Goal: Transaction & Acquisition: Download file/media

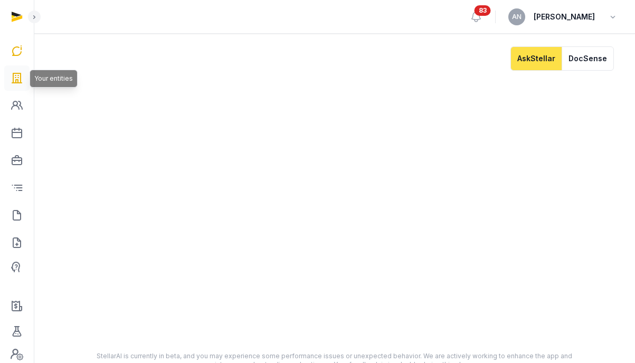
click at [20, 70] on icon at bounding box center [17, 78] width 13 height 17
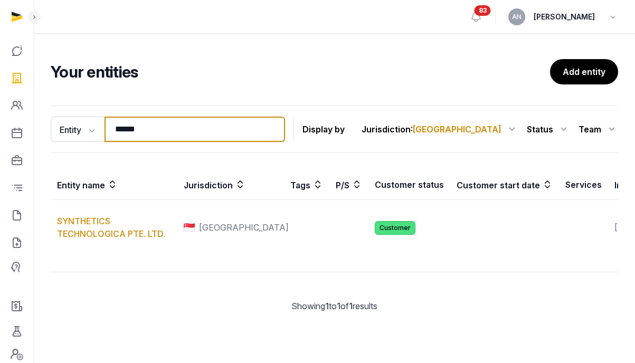
click at [140, 125] on input "******" at bounding box center [195, 129] width 181 height 25
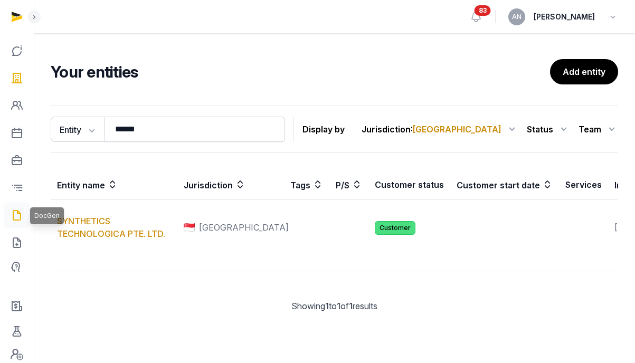
click at [11, 211] on icon at bounding box center [17, 215] width 13 height 17
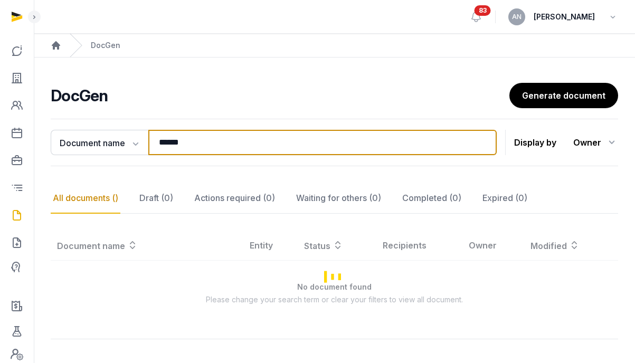
click at [210, 143] on input "******" at bounding box center [322, 142] width 348 height 25
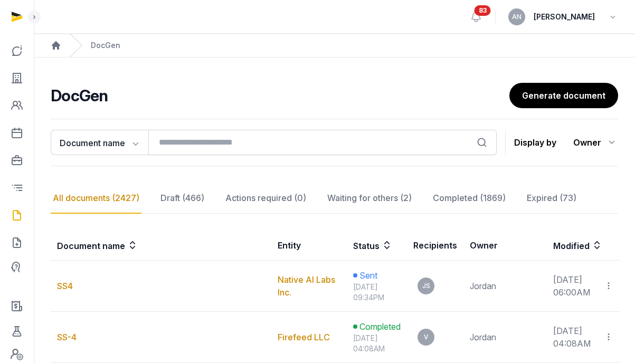
drag, startPoint x: 185, startPoint y: 127, endPoint x: 186, endPoint y: 133, distance: 6.5
click at [185, 129] on div "Document name Document name Entity Recipient Search Display by Owner All member…" at bounding box center [334, 143] width 567 height 48
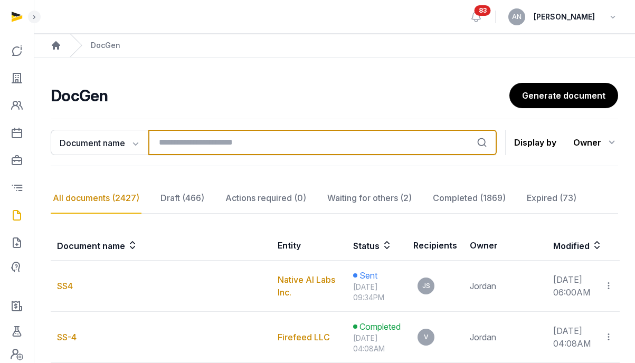
click at [188, 137] on input "search" at bounding box center [322, 142] width 348 height 25
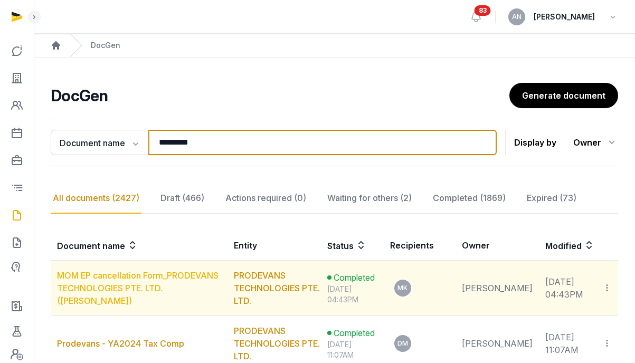
type input "*********"
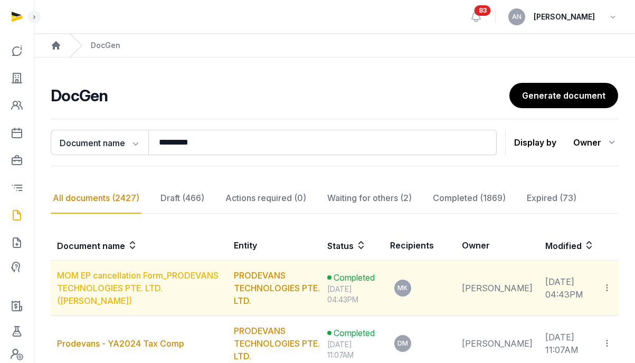
click at [149, 286] on link "MOM EP cancellation Form_PRODEVANS TECHNOLOGIES PTE. LTD. ([PERSON_NAME])" at bounding box center [138, 288] width 162 height 36
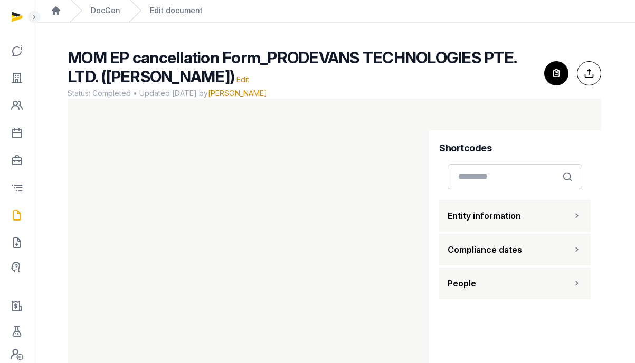
scroll to position [64, 0]
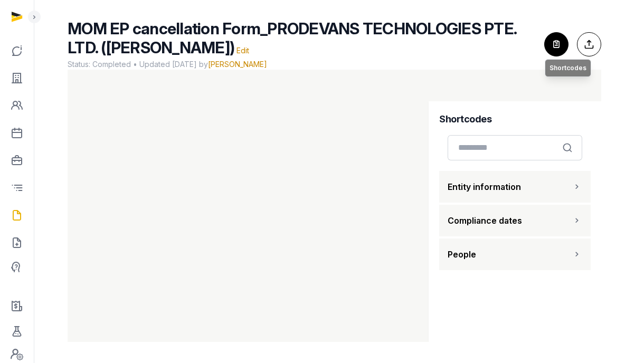
click at [551, 53] on icon "button" at bounding box center [556, 44] width 23 height 23
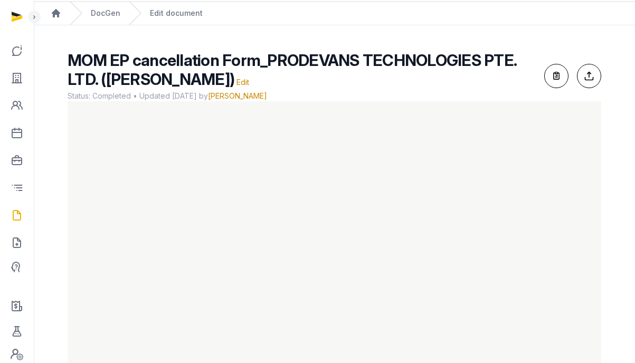
scroll to position [0, 0]
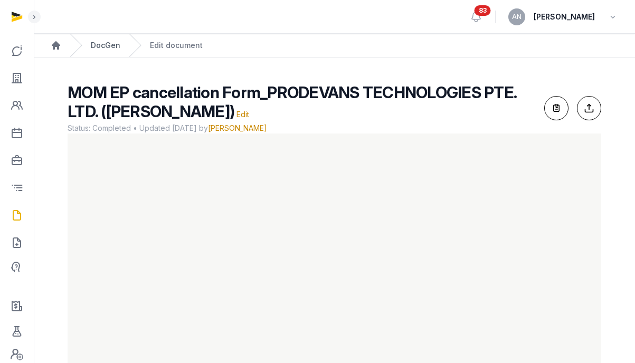
click at [112, 47] on link "DocGen" at bounding box center [106, 45] width 30 height 11
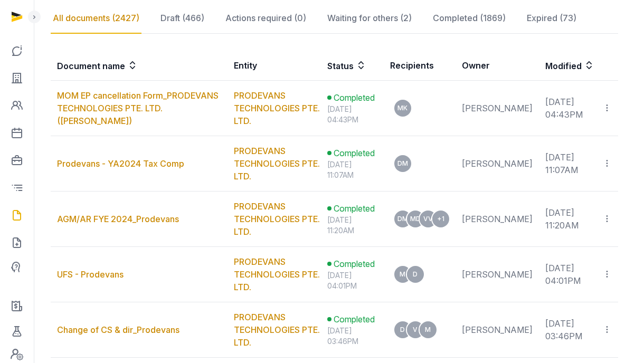
scroll to position [83, 0]
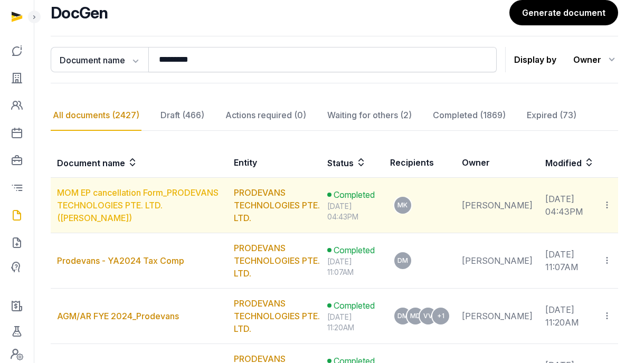
click at [138, 191] on link "MOM EP cancellation Form_PRODEVANS TECHNOLOGIES PTE. LTD. ([PERSON_NAME])" at bounding box center [138, 205] width 162 height 36
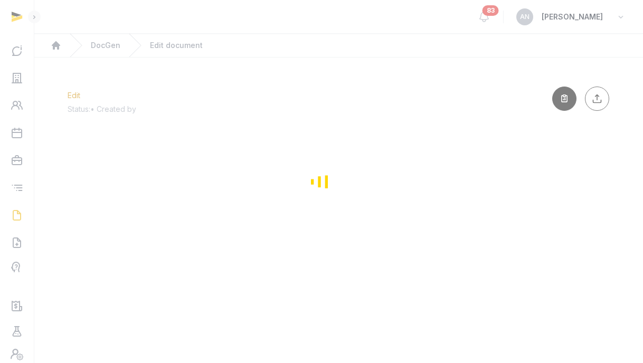
click at [115, 36] on div "Loading" at bounding box center [321, 181] width 643 height 363
click at [112, 46] on div "Loading" at bounding box center [321, 181] width 643 height 363
click at [22, 60] on div "Loading" at bounding box center [321, 181] width 643 height 363
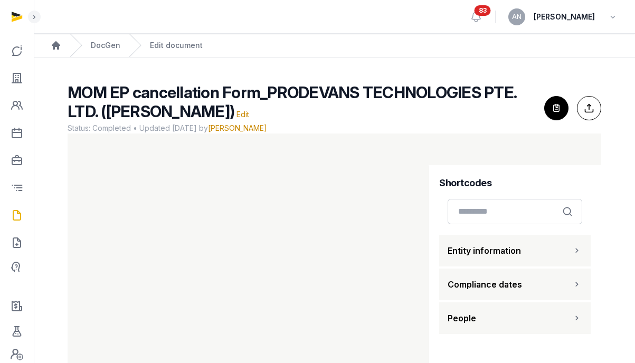
click at [260, 66] on main "MOM EP cancellation Form_PRODEVANS TECHNOLOGIES PTE. LTD. ([PERSON_NAME]) Edit …" at bounding box center [334, 242] width 601 height 369
click at [552, 101] on icon "button" at bounding box center [556, 108] width 23 height 23
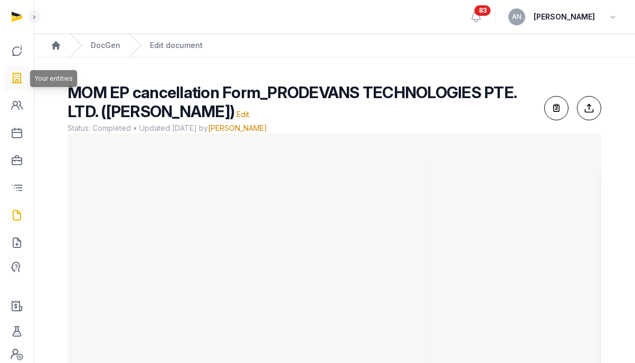
click at [7, 79] on link at bounding box center [16, 77] width 25 height 25
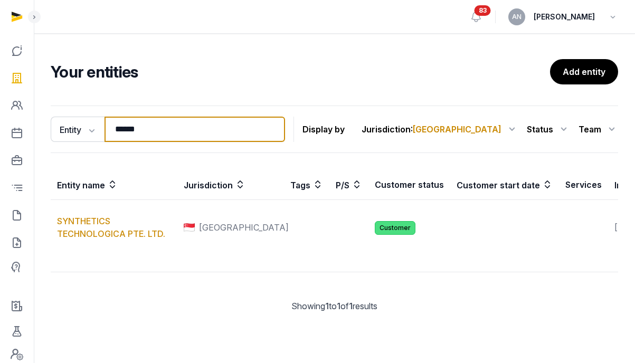
click at [193, 129] on input "******" at bounding box center [195, 129] width 181 height 25
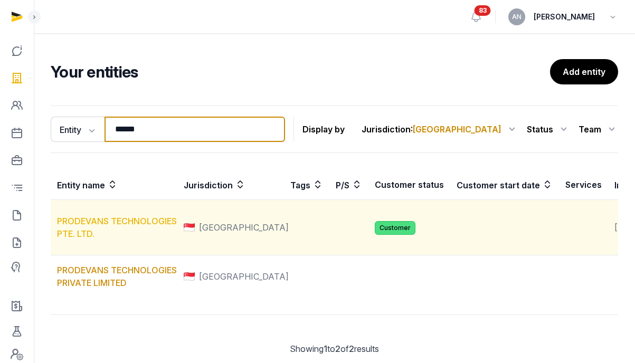
type input "******"
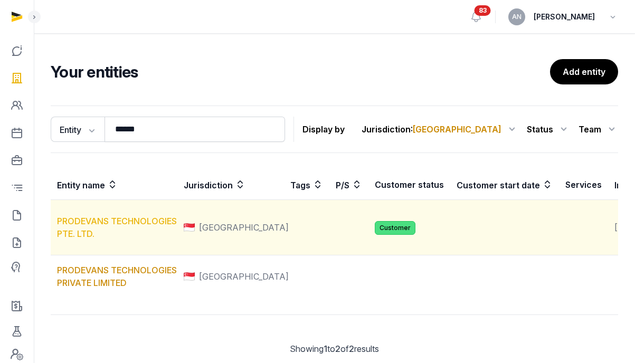
click at [96, 236] on link "PRODEVANS TECHNOLOGIES PTE. LTD." at bounding box center [117, 227] width 120 height 23
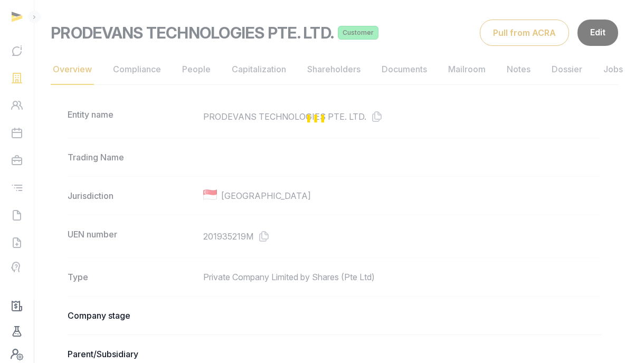
scroll to position [100, 0]
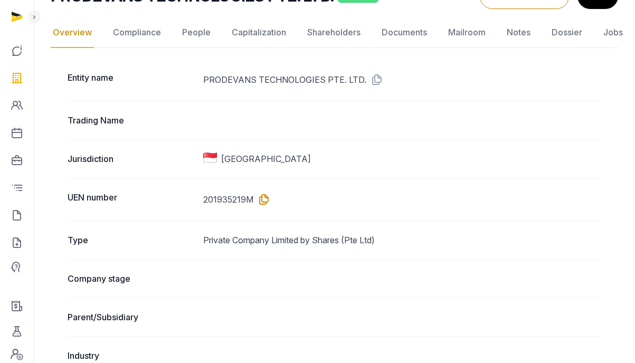
click at [259, 203] on icon at bounding box center [261, 199] width 17 height 17
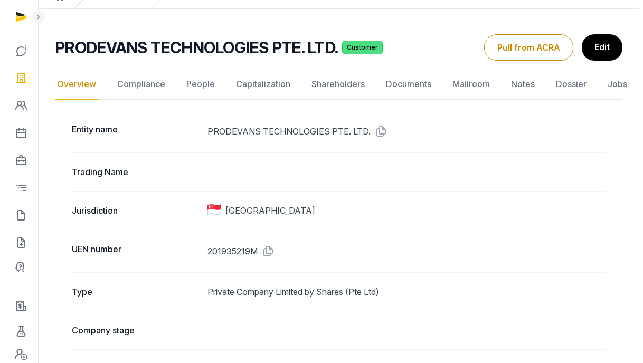
scroll to position [0, 0]
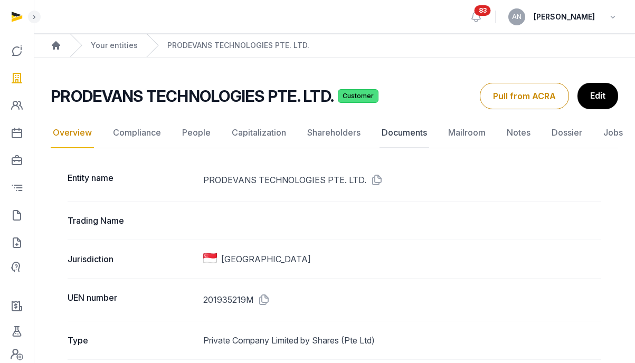
click at [405, 128] on link "Documents" at bounding box center [405, 133] width 50 height 31
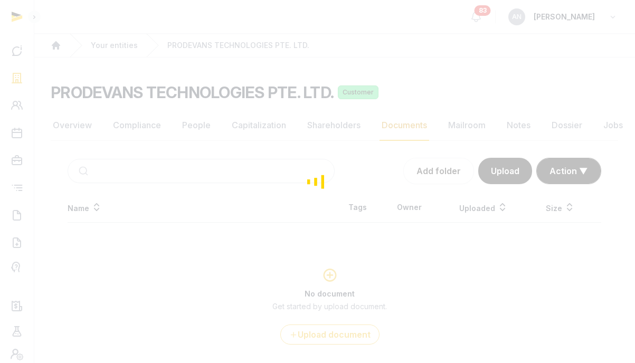
click at [128, 184] on div "Loading" at bounding box center [317, 181] width 635 height 363
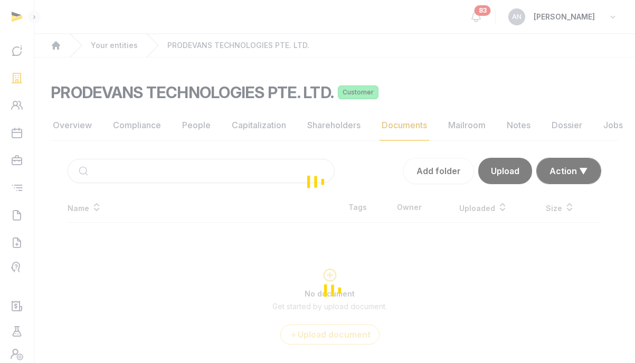
click at [136, 170] on div "Loading" at bounding box center [317, 181] width 635 height 363
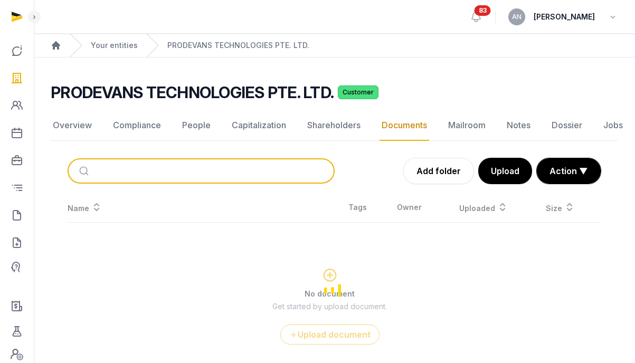
click at [141, 170] on input "search" at bounding box center [214, 170] width 232 height 23
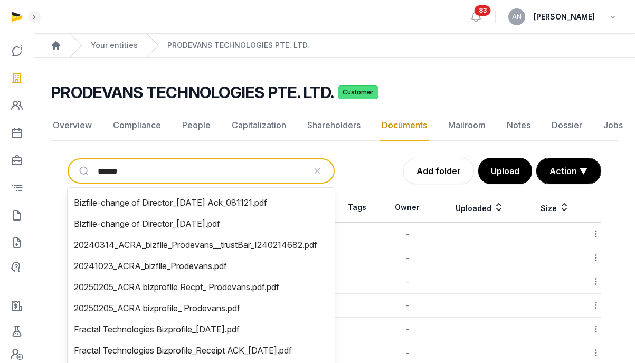
type input "*******"
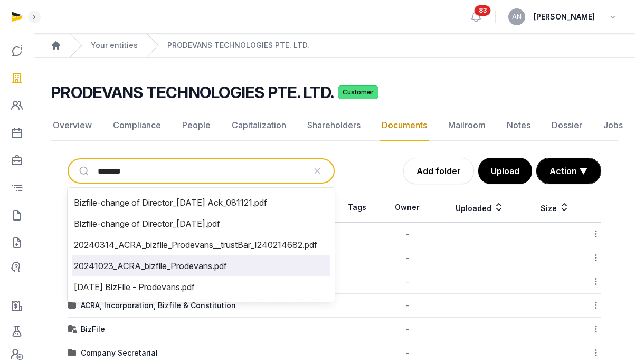
click at [101, 270] on li "20241023_ACRA_bizfile_Prodevans.pdf" at bounding box center [201, 265] width 259 height 21
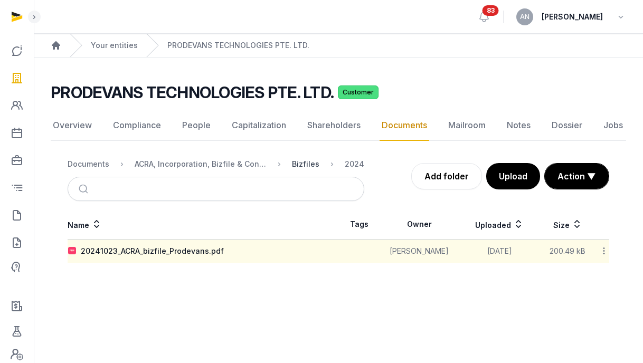
click at [295, 163] on div "Bizfiles" at bounding box center [305, 164] width 27 height 11
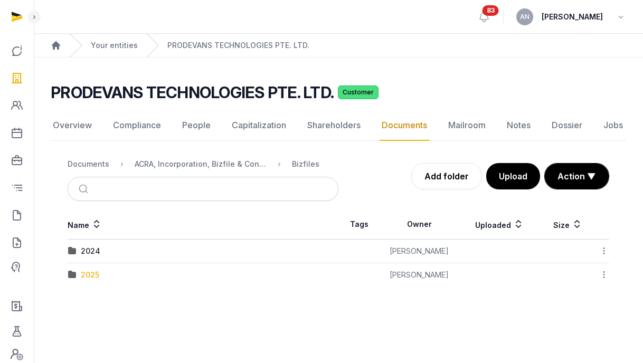
click at [91, 272] on div "2025" at bounding box center [90, 275] width 18 height 11
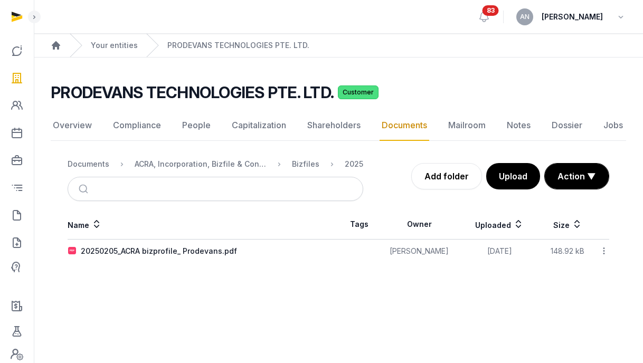
click at [604, 254] on icon at bounding box center [604, 250] width 10 height 11
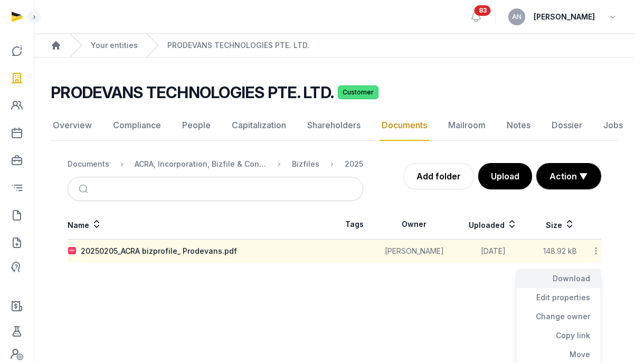
click at [579, 282] on div "Download" at bounding box center [558, 278] width 84 height 19
